Goal: Information Seeking & Learning: Learn about a topic

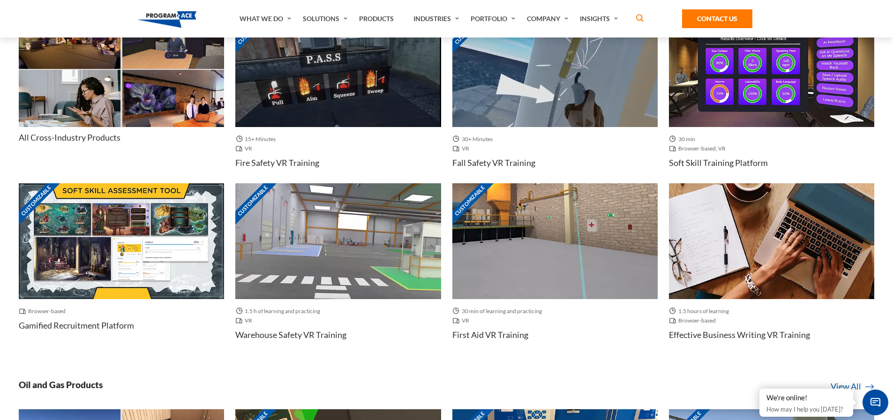
scroll to position [373, 0]
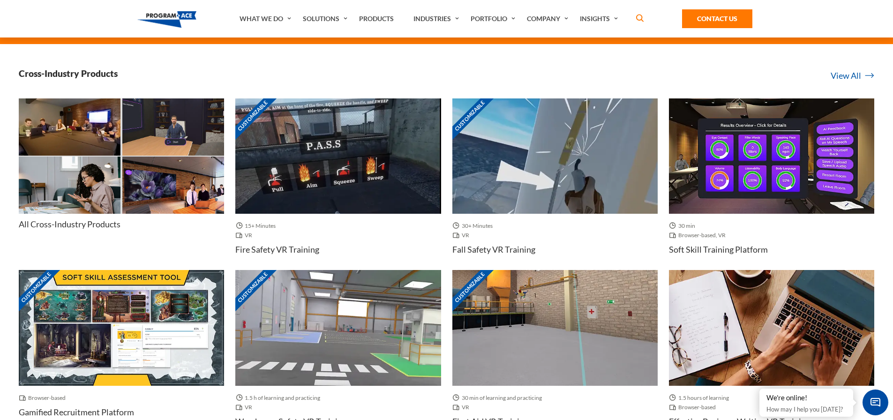
click at [316, 167] on img at bounding box center [337, 156] width 205 height 116
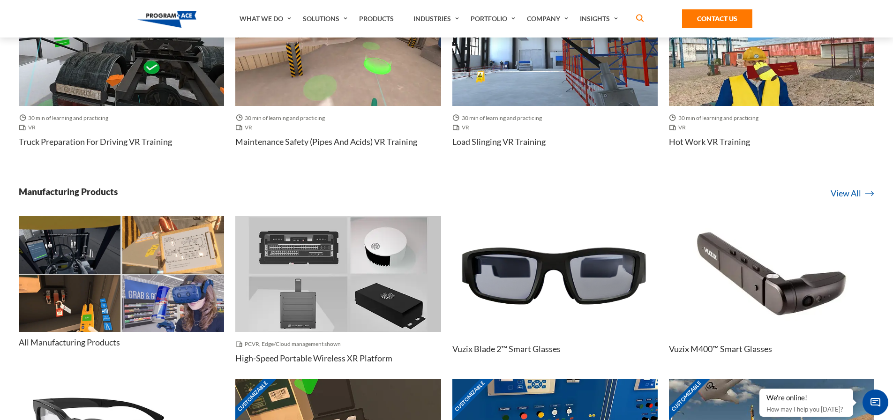
scroll to position [2952, 0]
